Goal: Task Accomplishment & Management: Complete application form

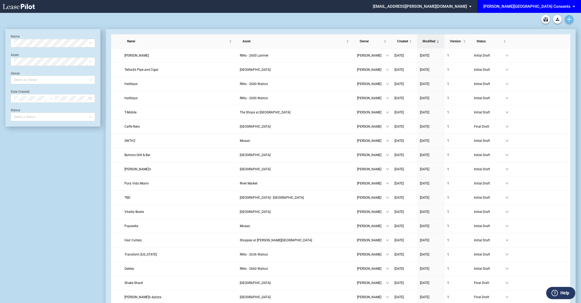
click at [568, 22] on link "Create new document" at bounding box center [569, 19] width 9 height 9
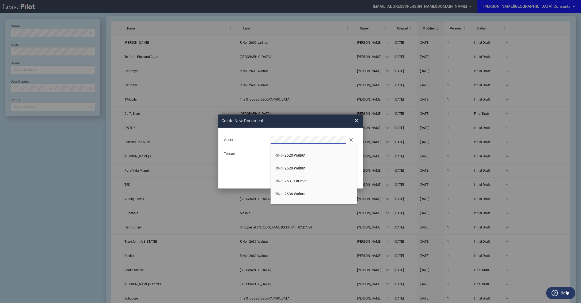
scroll to position [71, 0]
click at [309, 194] on li "RiNo - 2636 Walnut" at bounding box center [314, 194] width 86 height 13
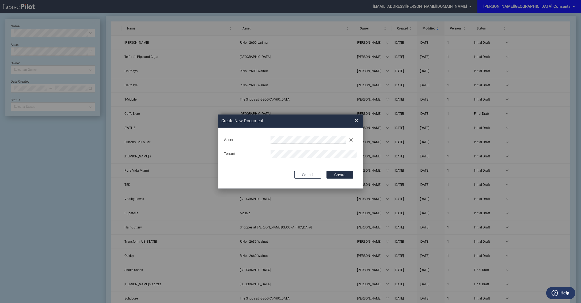
click at [327, 171] on button "Create" at bounding box center [340, 174] width 27 height 7
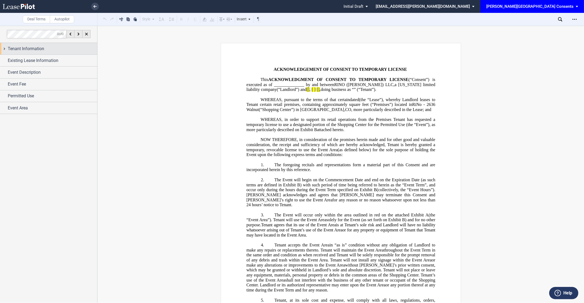
click at [54, 48] on div "Tenant Information" at bounding box center [52, 49] width 89 height 6
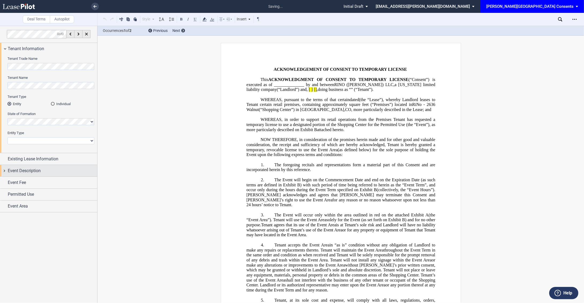
click at [50, 172] on div "Event Description" at bounding box center [52, 170] width 89 height 6
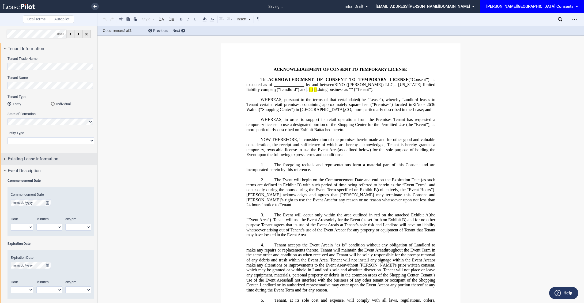
click at [43, 162] on div "Existing Lease Information" at bounding box center [48, 159] width 97 height 12
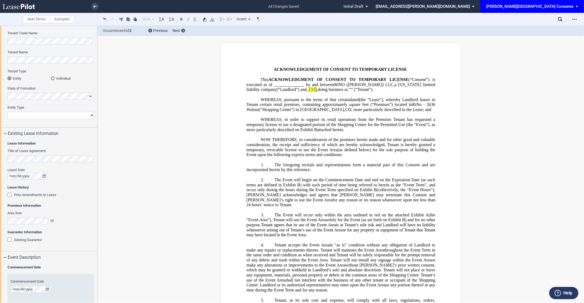
scroll to position [25, 0]
click at [51, 116] on select "Corporation Limited Liability Company General Partnership Limited Partnership N…" at bounding box center [50, 115] width 87 height 7
select select "limited liability company"
click at [7, 112] on select "Corporation Limited Liability Company General Partnership Limited Partnership N…" at bounding box center [50, 115] width 87 height 7
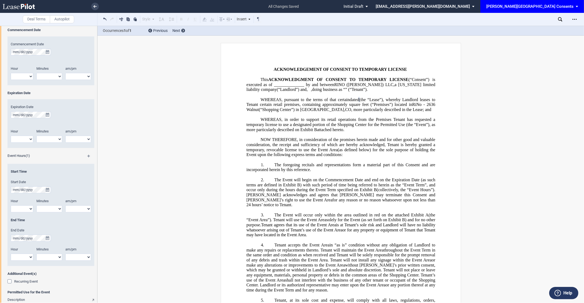
scroll to position [188, 0]
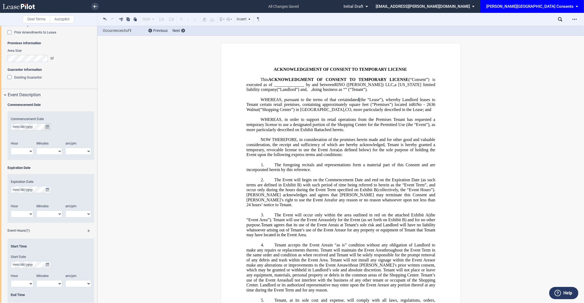
click at [47, 126] on icon "true" at bounding box center [47, 127] width 3 height 4
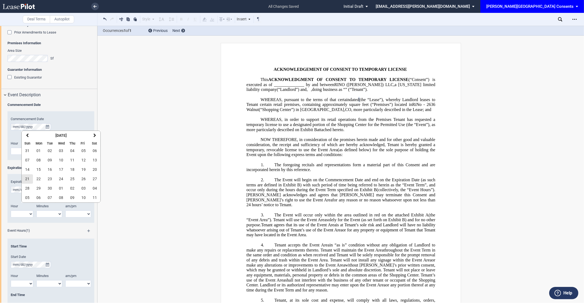
click at [29, 179] on span "21" at bounding box center [27, 178] width 4 height 4
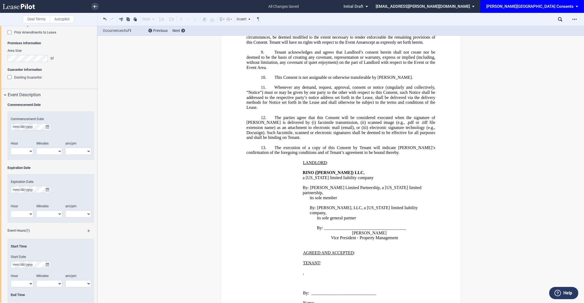
scroll to position [596, 0]
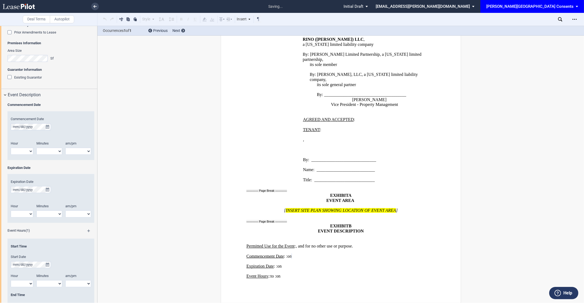
click at [22, 149] on select "1 2 3 4 5 6 7 8 9 10 11 12" at bounding box center [22, 151] width 22 height 7
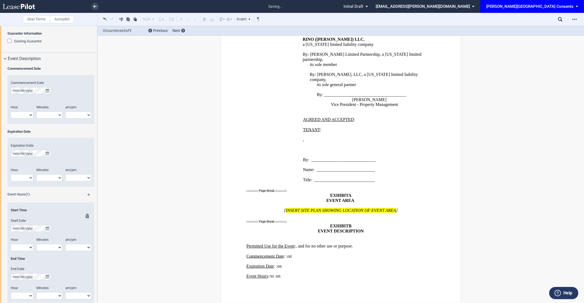
scroll to position [225, 0]
click at [48, 225] on icon "true" at bounding box center [47, 227] width 3 height 4
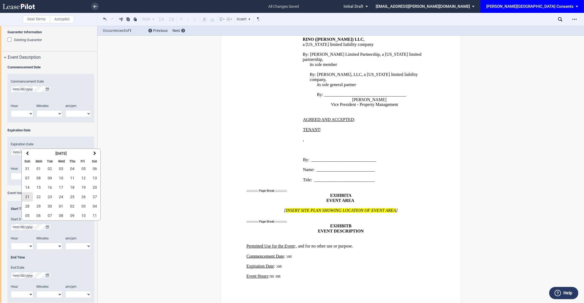
click at [27, 197] on span "21" at bounding box center [27, 196] width 4 height 4
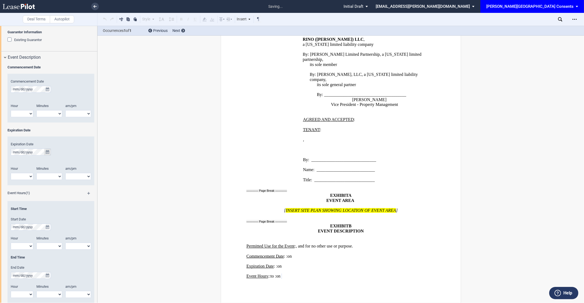
click at [48, 152] on icon "true" at bounding box center [47, 152] width 3 height 4
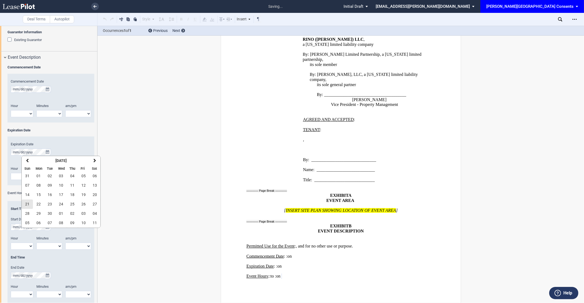
click at [28, 203] on span "21" at bounding box center [27, 204] width 4 height 4
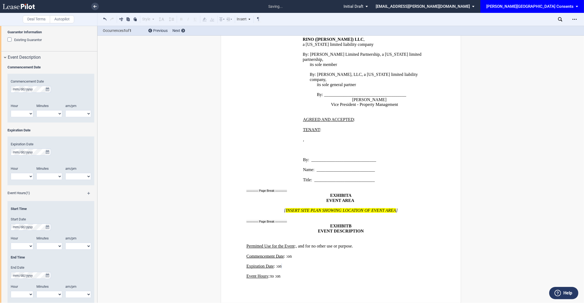
click at [19, 113] on select "1 2 3 4 5 6 7 8 9 10 11 12" at bounding box center [22, 113] width 22 height 7
select select "8"
click at [11, 110] on select "1 2 3 4 5 6 7 8 9 10 11 12" at bounding box center [22, 113] width 22 height 7
click at [75, 112] on select "am pm" at bounding box center [78, 113] width 26 height 7
select select "am"
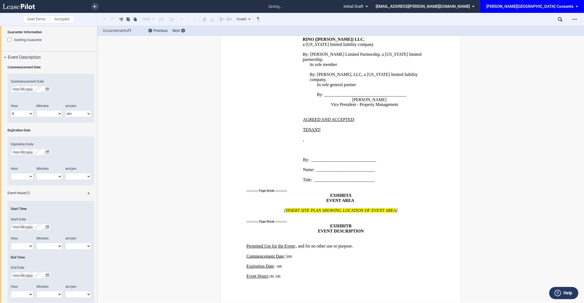
click at [65, 110] on select "am pm" at bounding box center [78, 113] width 26 height 7
click at [54, 115] on select "00 05 10 15 20 25 30 35 40 45 50 55" at bounding box center [49, 113] width 26 height 7
select select "00"
click at [36, 110] on select "00 05 10 15 20 25 30 35 40 45 50 55" at bounding box center [49, 113] width 26 height 7
click at [28, 177] on select "1 2 3 4 5 6 7 8 9 10 11 12" at bounding box center [22, 176] width 22 height 7
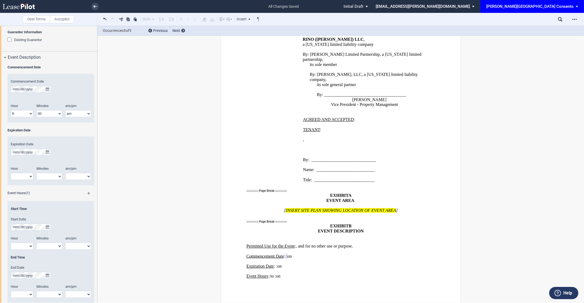
select select "11"
click at [11, 173] on select "1 2 3 4 5 6 7 8 9 10 11 12" at bounding box center [22, 176] width 22 height 7
click at [71, 179] on select "am pm" at bounding box center [78, 176] width 26 height 7
select select "am"
click at [65, 173] on select "am pm" at bounding box center [78, 176] width 26 height 7
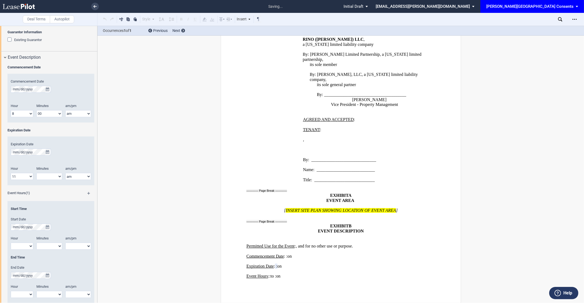
click at [51, 180] on div "Minutes 00 05 10 15 20 25 30 35 40 45 50 55" at bounding box center [50, 175] width 29 height 19
click at [49, 179] on select "00 05 10 15 20 25 30 35 40 45 50 55" at bounding box center [49, 176] width 26 height 7
select select "00"
click at [36, 173] on select "00 05 10 15 20 25 30 35 40 45 50 55" at bounding box center [49, 176] width 26 height 7
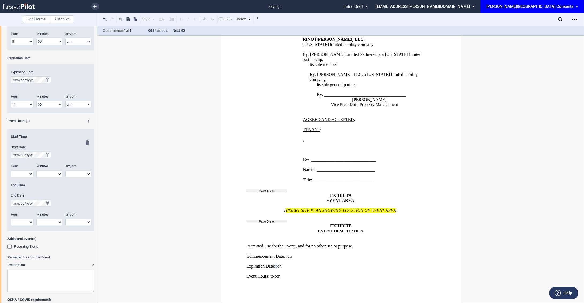
click at [26, 175] on select "1 2 3 4 5 6 7 8 9 10 11 12" at bounding box center [22, 173] width 22 height 7
select select "9"
click at [11, 171] on select "1 2 3 4 5 6 7 8 9 10 11 12" at bounding box center [22, 173] width 22 height 7
click at [76, 176] on select "am pm" at bounding box center [78, 173] width 26 height 7
select select "am"
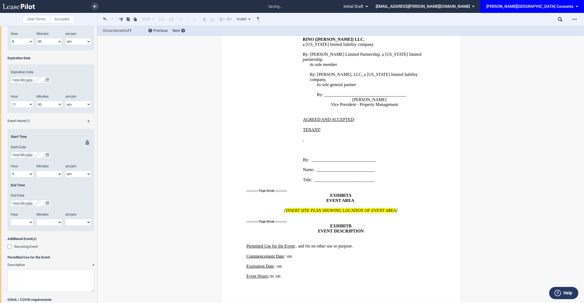
click at [65, 171] on select "am pm" at bounding box center [78, 173] width 26 height 7
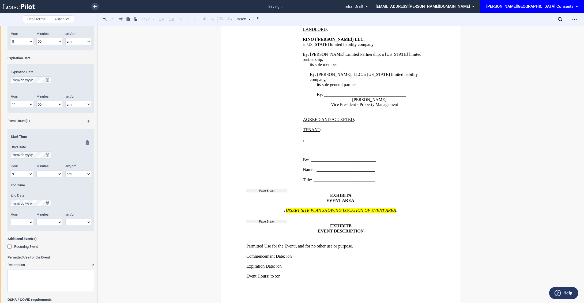
click at [54, 173] on select "00 05 10 15 20 25 30 35 40 45 50 55" at bounding box center [49, 173] width 26 height 7
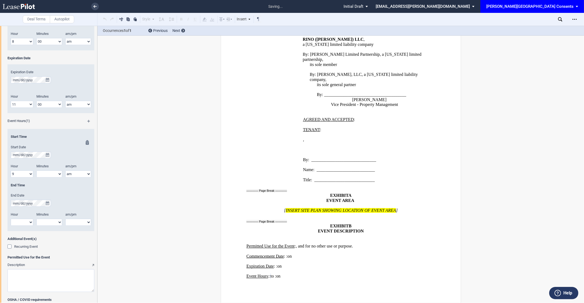
select select "00"
click at [36, 171] on select "00 05 10 15 20 25 30 35 40 45 50 55" at bounding box center [49, 173] width 26 height 7
click at [21, 231] on div "Start Time Start Date Hour 1 2 3 4 5 6 7 8 9 10 11 12" at bounding box center [50, 183] width 87 height 106
click at [21, 225] on select "1 2 3 4 5 6 7 8 9 10 11 12" at bounding box center [22, 221] width 22 height 7
select select "10"
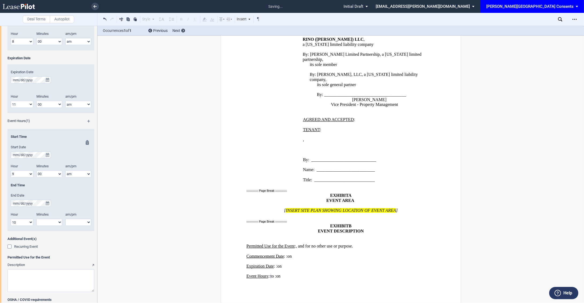
click at [11, 219] on select "1 2 3 4 5 6 7 8 9 10 11 12" at bounding box center [22, 221] width 22 height 7
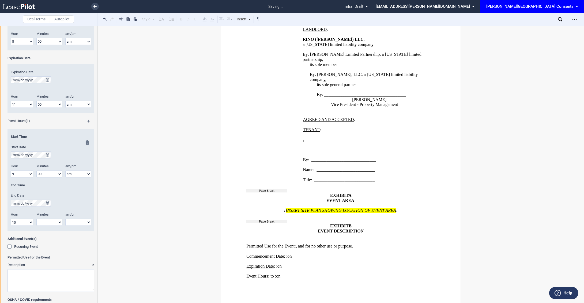
click at [52, 222] on select "00 05 10 15 20 25 30 35 40 45 50 55" at bounding box center [49, 221] width 26 height 7
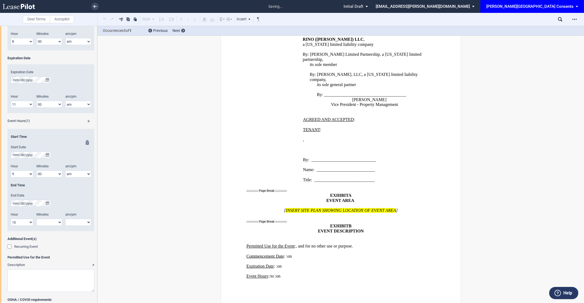
select select "00"
click at [36, 219] on select "00 05 10 15 20 25 30 35 40 45 50 55" at bounding box center [49, 221] width 26 height 7
click at [80, 219] on select "am pm" at bounding box center [78, 221] width 26 height 7
select select "am"
click at [65, 219] on select "am pm" at bounding box center [78, 221] width 26 height 7
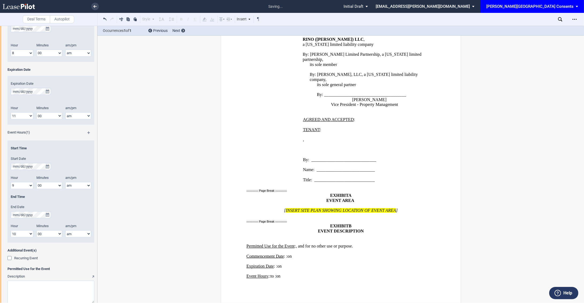
scroll to position [286, 0]
click at [87, 134] on md-icon at bounding box center [91, 134] width 8 height 6
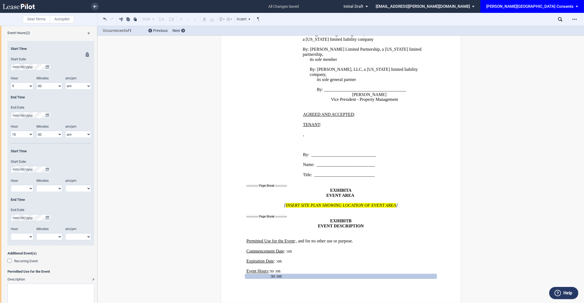
scroll to position [398, 0]
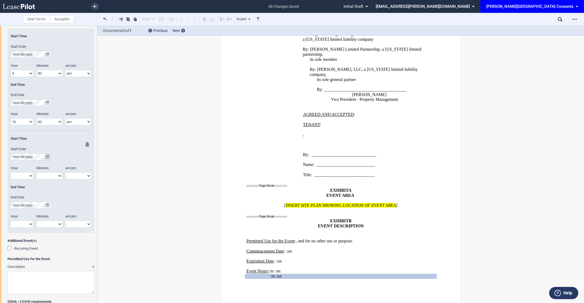
click at [47, 157] on icon "true" at bounding box center [47, 157] width 3 height 4
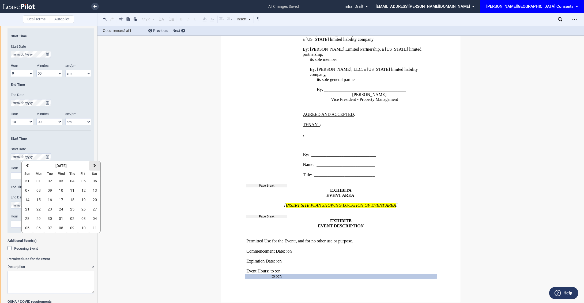
click at [95, 162] on button "next" at bounding box center [94, 165] width 11 height 9
click at [93, 192] on button "11" at bounding box center [94, 190] width 11 height 9
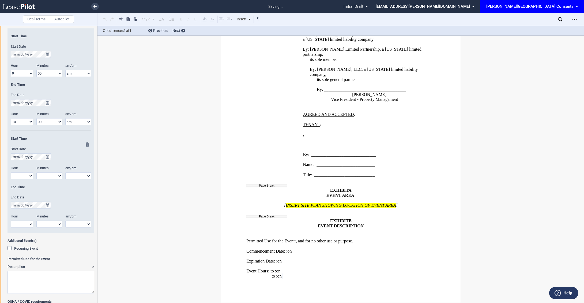
click at [21, 177] on select "1 2 3 4 5 6 7 8 9 10 11 12" at bounding box center [22, 175] width 22 height 7
select select "9"
click at [11, 172] on select "1 2 3 4 5 6 7 8 9 10 11 12" at bounding box center [22, 175] width 22 height 7
click at [74, 177] on select "am pm" at bounding box center [78, 175] width 26 height 7
select select "am"
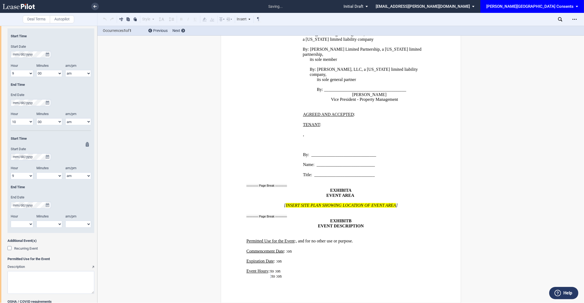
click at [65, 172] on select "am pm" at bounding box center [78, 175] width 26 height 7
click at [26, 226] on select "1 2 3 4 5 6 7 8 9 10 11 12" at bounding box center [22, 223] width 22 height 7
select select "10"
click at [11, 221] on select "1 2 3 4 5 6 7 8 9 10 11 12" at bounding box center [22, 223] width 22 height 7
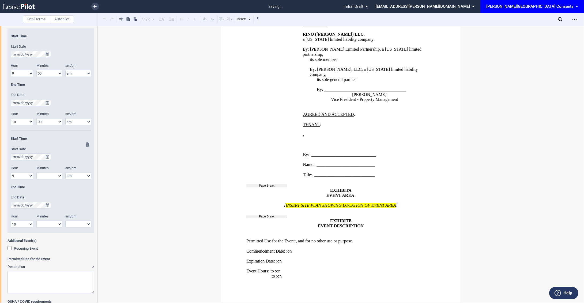
click at [71, 224] on select "am pm" at bounding box center [78, 223] width 26 height 7
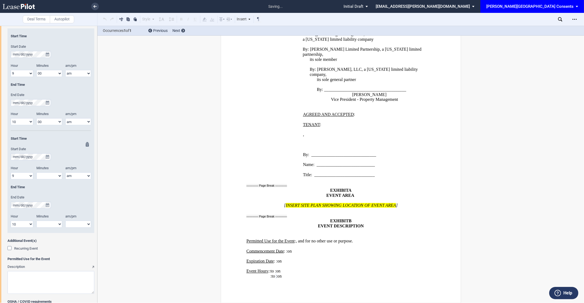
select select "am"
click at [65, 221] on select "am pm" at bounding box center [78, 223] width 26 height 7
click at [46, 226] on select "00 05 10 15 20 25 30 35 40 45 50 55" at bounding box center [49, 223] width 26 height 7
select select "00"
click at [36, 221] on select "00 05 10 15 20 25 30 35 40 45 50 55" at bounding box center [49, 223] width 26 height 7
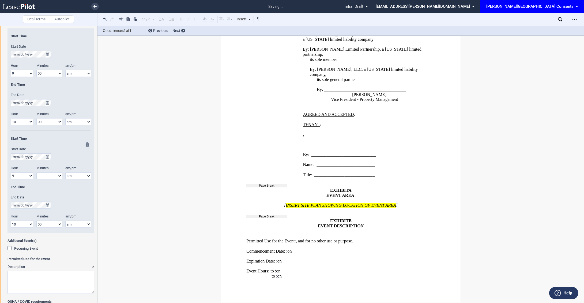
click at [43, 179] on select "00 05 10 15 20 25 30 35 40 45 50 55" at bounding box center [49, 175] width 26 height 7
select select "00"
click at [36, 172] on select "00 05 10 15 20 25 30 35 40 45 50 55" at bounding box center [49, 175] width 26 height 7
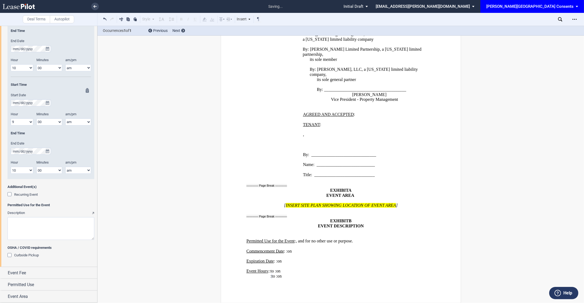
scroll to position [452, 0]
click at [29, 232] on textarea "Description" at bounding box center [50, 228] width 87 height 23
paste textarea "FP Movement to host two rooftop mat Pilates classes on The Loft. The first clas…"
click at [32, 219] on textarea "Description" at bounding box center [50, 228] width 87 height 23
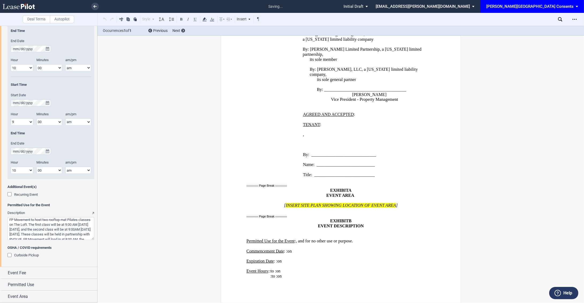
click at [32, 219] on textarea "Description" at bounding box center [50, 228] width 87 height 23
click at [71, 239] on textarea "Description" at bounding box center [50, 228] width 87 height 23
type textarea "FP Movement will host two rooftop mat Pilates classes on The Loft. The first cl…"
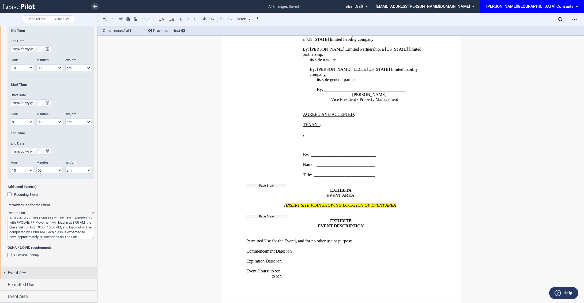
click at [38, 269] on div "Event Fee" at bounding box center [52, 272] width 89 height 6
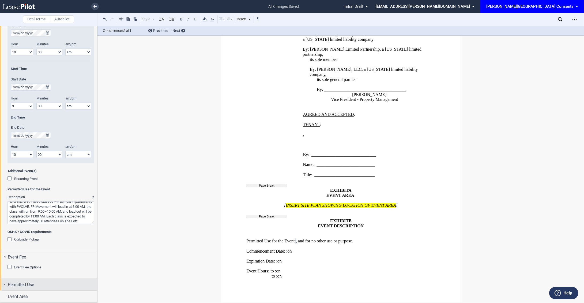
click at [43, 285] on div "Permitted Use" at bounding box center [52, 284] width 89 height 6
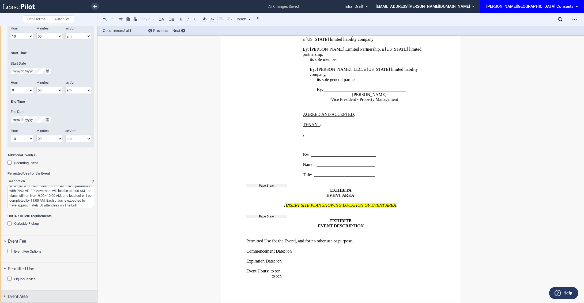
click at [29, 296] on div "Event Area" at bounding box center [52, 296] width 89 height 6
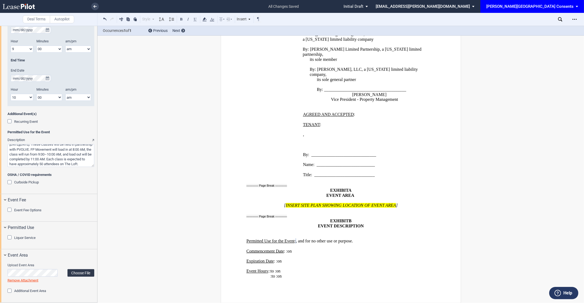
click at [80, 273] on label "Choose File" at bounding box center [80, 272] width 27 height 7
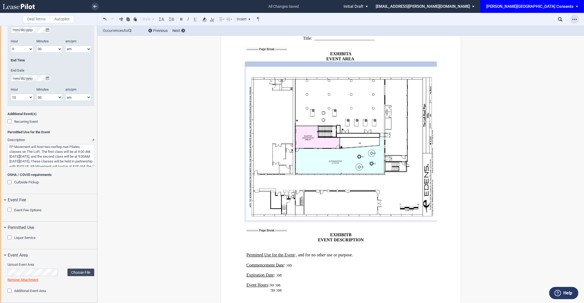
click at [574, 19] on icon "Open Lease options menu" at bounding box center [574, 19] width 4 height 4
click at [545, 27] on div "Download" at bounding box center [543, 29] width 65 height 5
